Goal: Navigation & Orientation: Find specific page/section

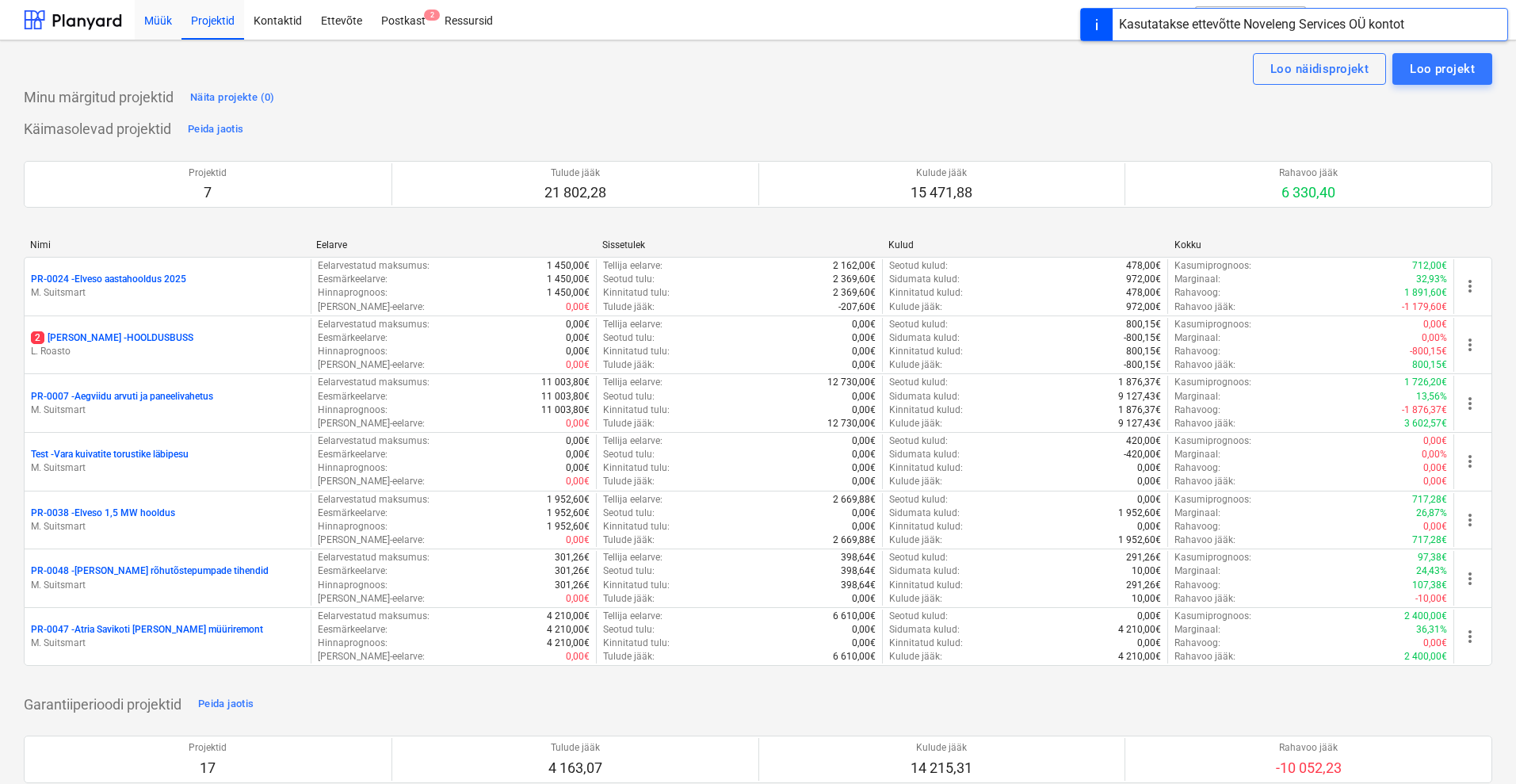
click at [145, 15] on div "Müük" at bounding box center [159, 19] width 47 height 41
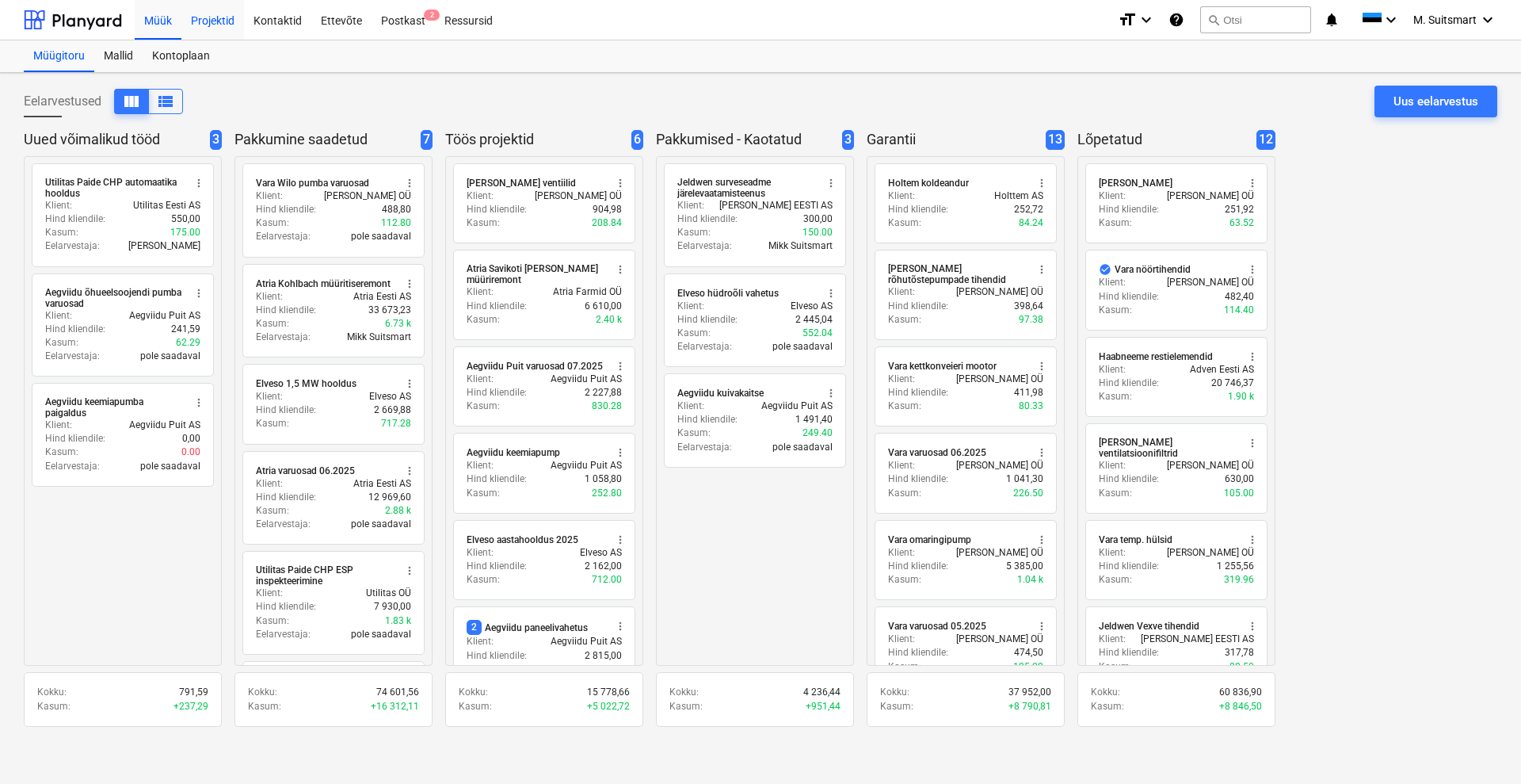
click at [222, 10] on div "Projektid" at bounding box center [212, 19] width 63 height 41
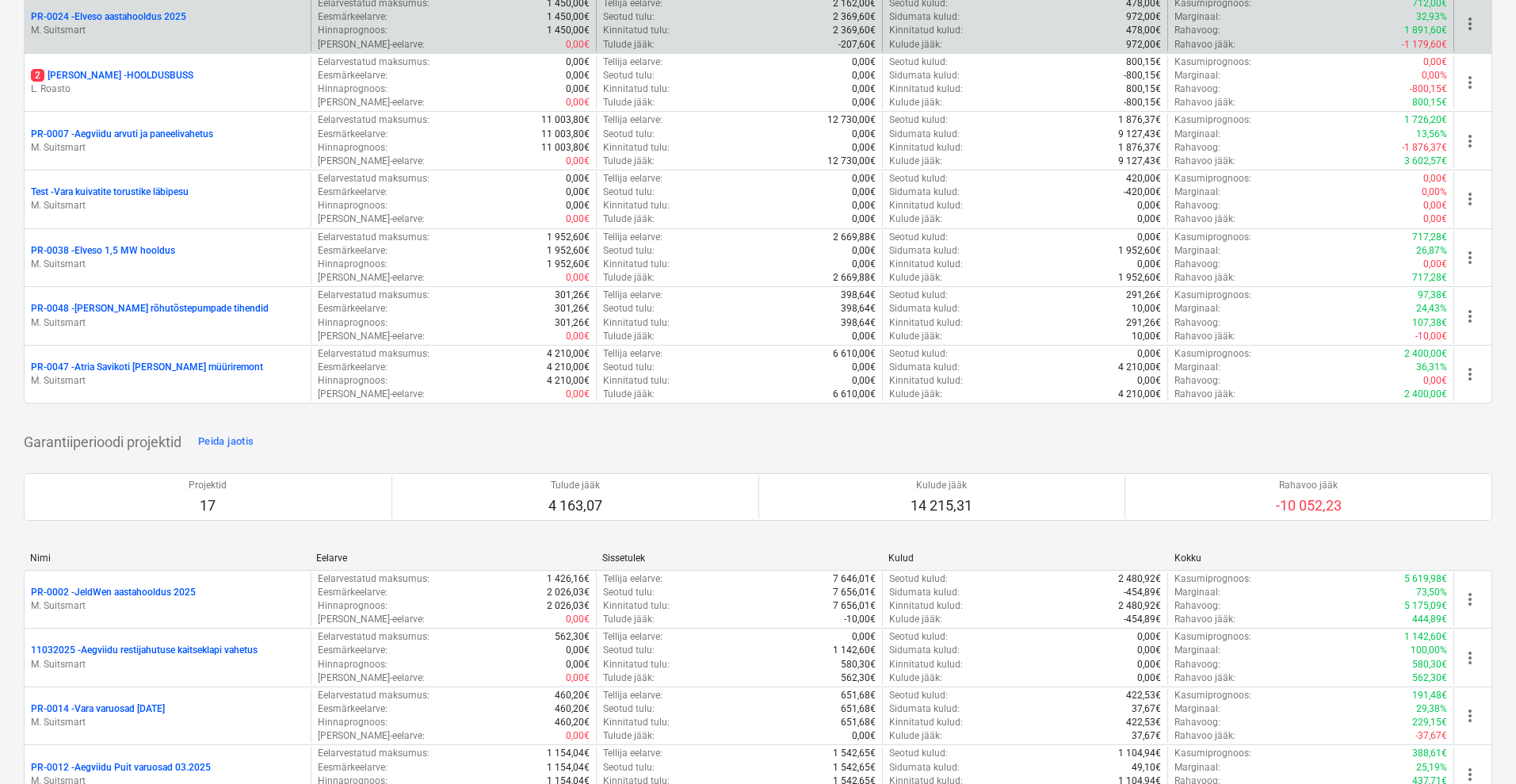
scroll to position [297, 0]
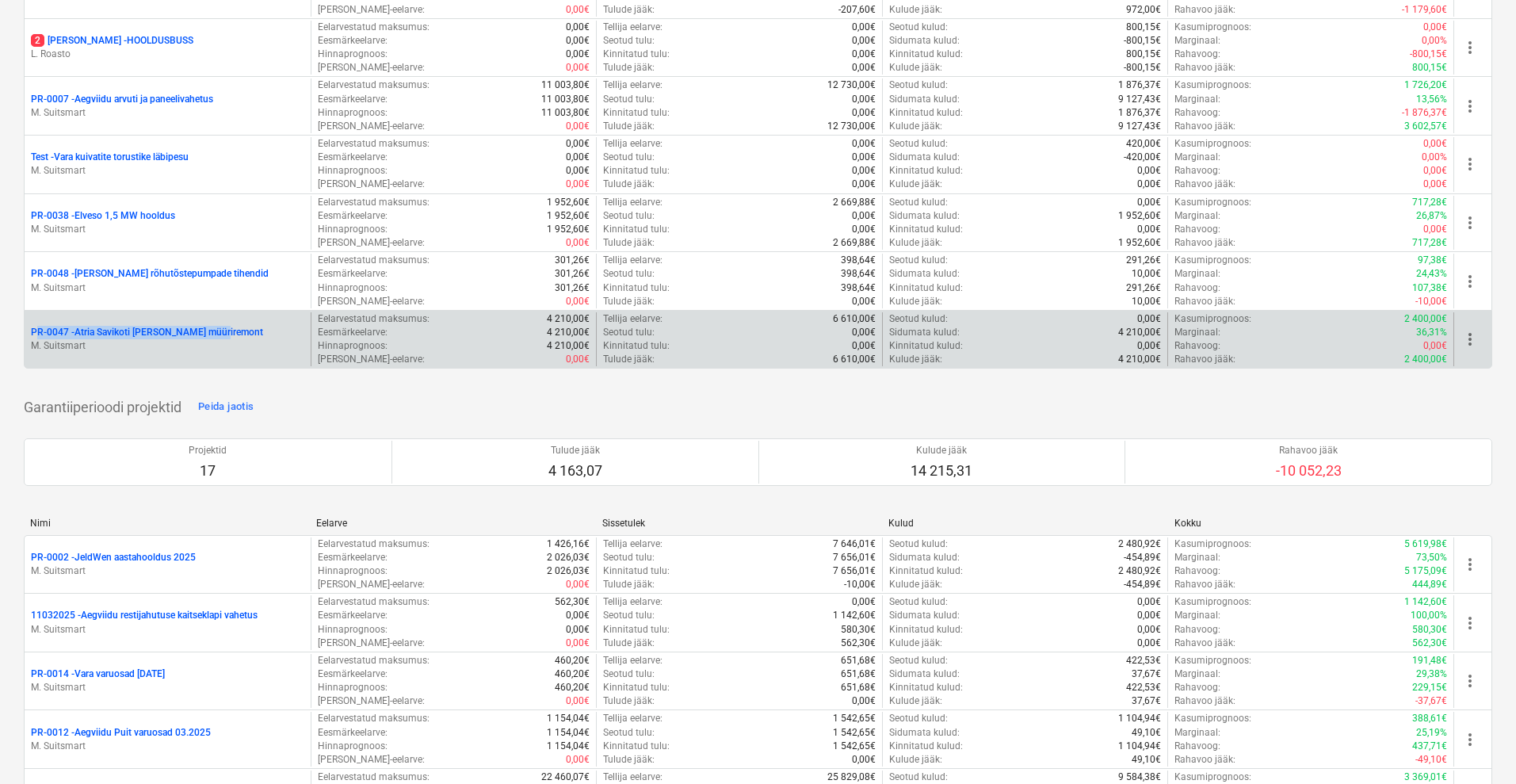
drag, startPoint x: 21, startPoint y: 325, endPoint x: 224, endPoint y: 331, distance: 203.1
copy p "PR-0047 - Atria Savikoti [PERSON_NAME] müüriremont"
click at [186, 327] on p "PR-0047 - Atria Savikoti [PERSON_NAME] müüriremont" at bounding box center [147, 332] width 232 height 14
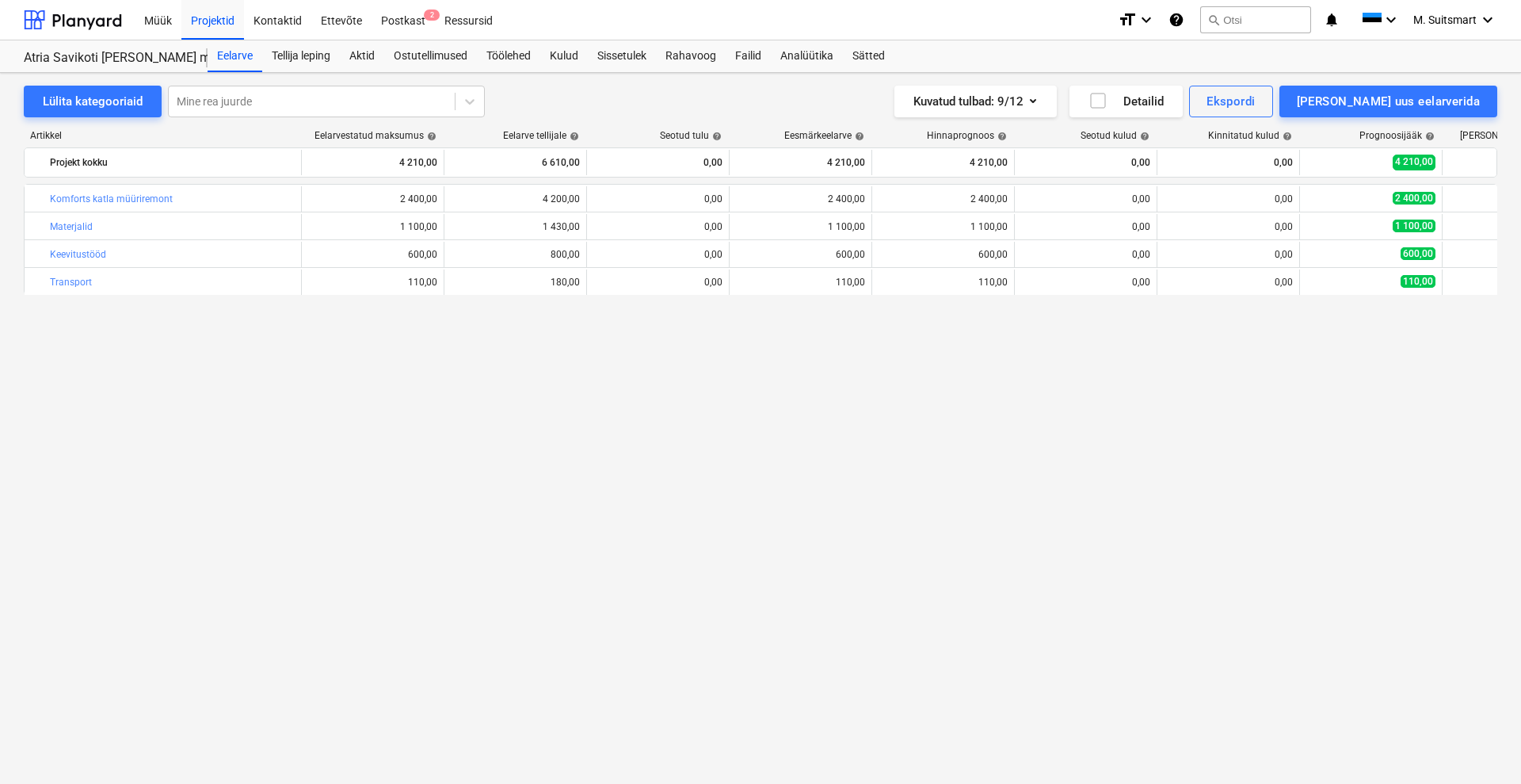
click at [542, 353] on div "bar_chart Komforts katla müüriremont edit 2 400,00 edit 4 200,00 0,00 edit 2 40…" at bounding box center [760, 450] width 1474 height 534
drag, startPoint x: 81, startPoint y: 23, endPoint x: 710, endPoint y: 24, distance: 629.0
click at [81, 22] on div at bounding box center [73, 20] width 98 height 40
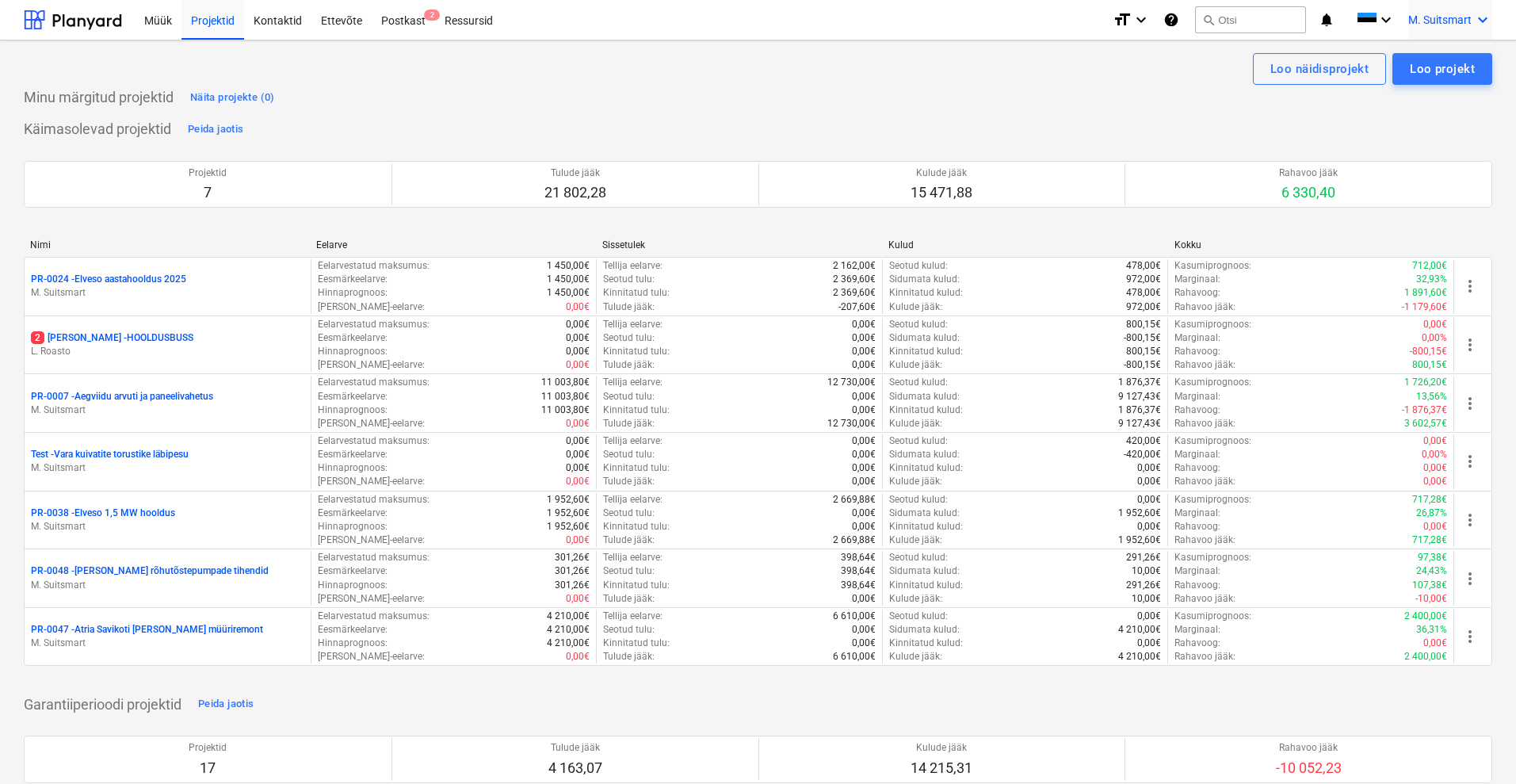
click at [1454, 20] on span "M. Suitsmart" at bounding box center [1440, 20] width 63 height 13
click at [1422, 66] on div "MS Novel Engineering OÜ" at bounding box center [1415, 66] width 135 height 22
